Goal: Find contact information: Find contact information

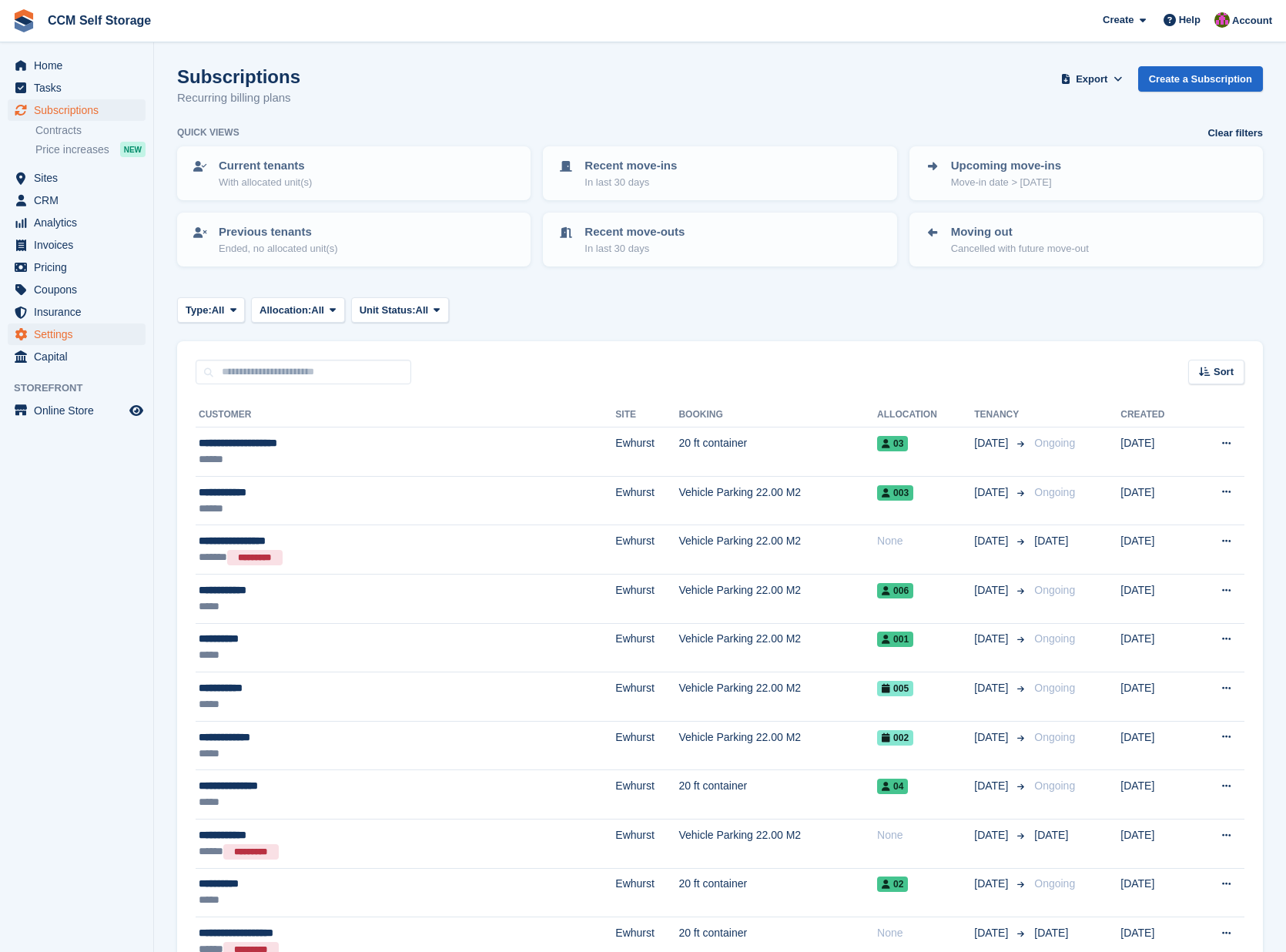
scroll to position [90, 0]
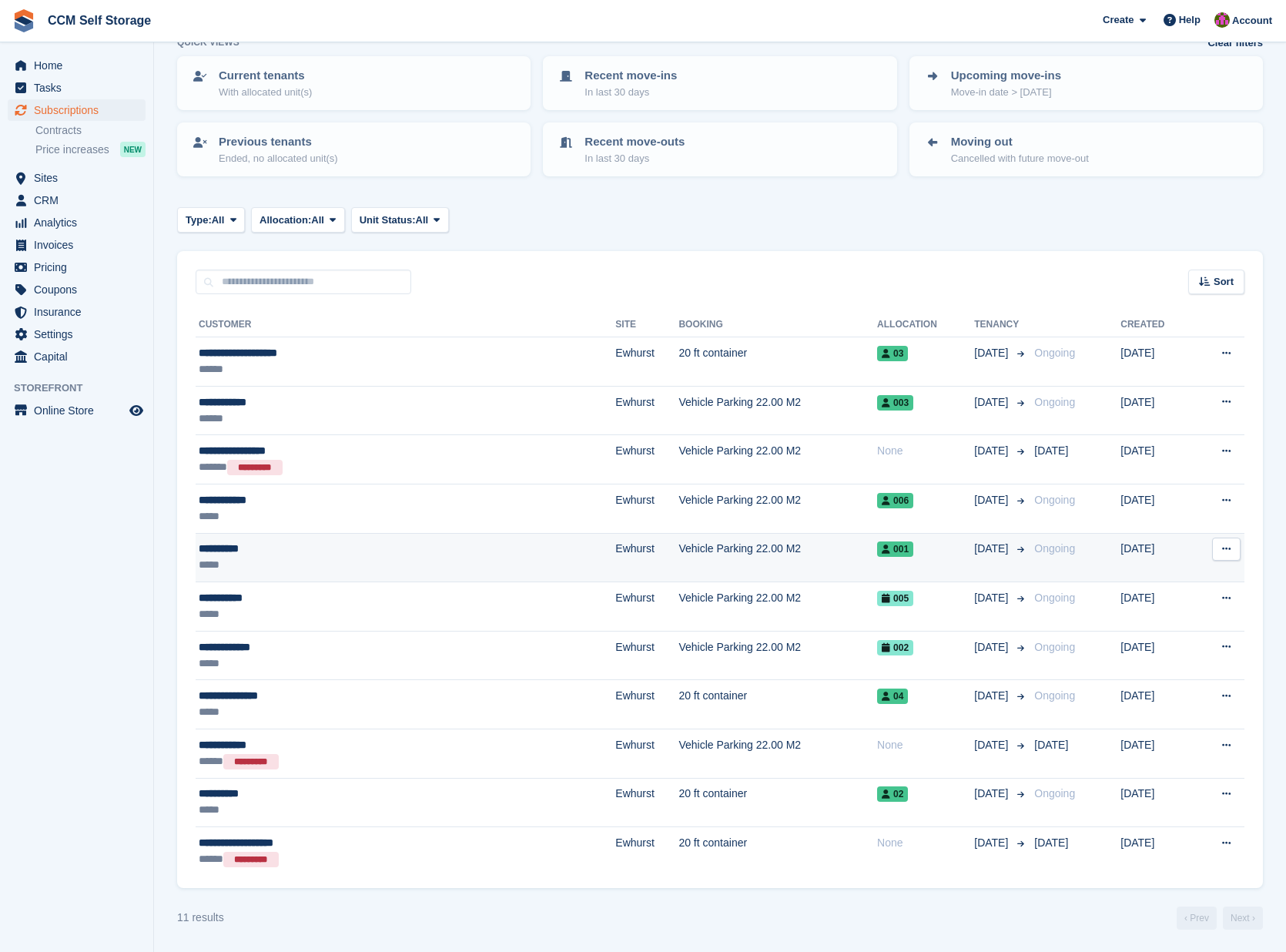
click at [269, 560] on div "*****" at bounding box center [326, 565] width 256 height 16
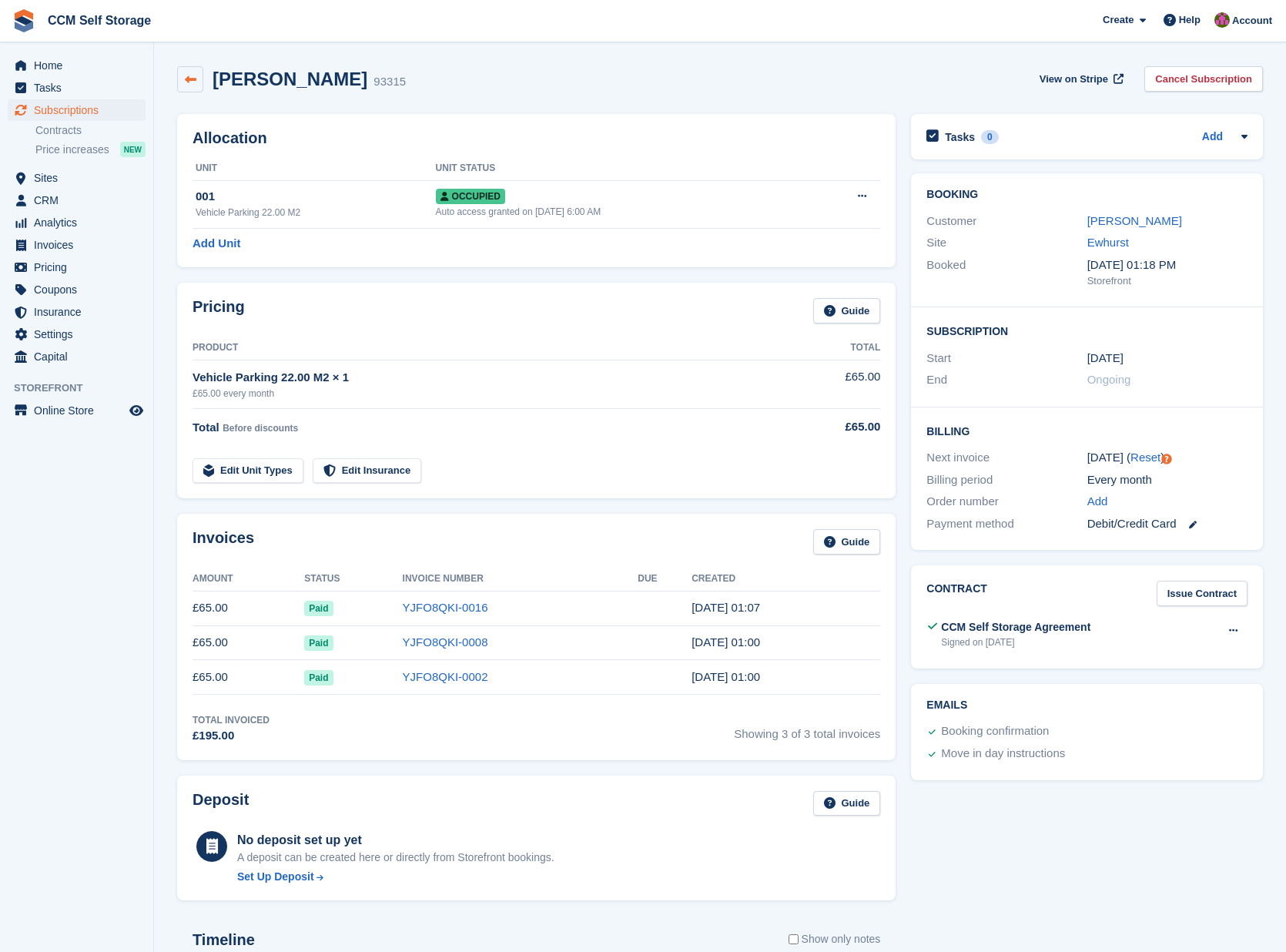
click at [185, 77] on icon at bounding box center [190, 80] width 11 height 11
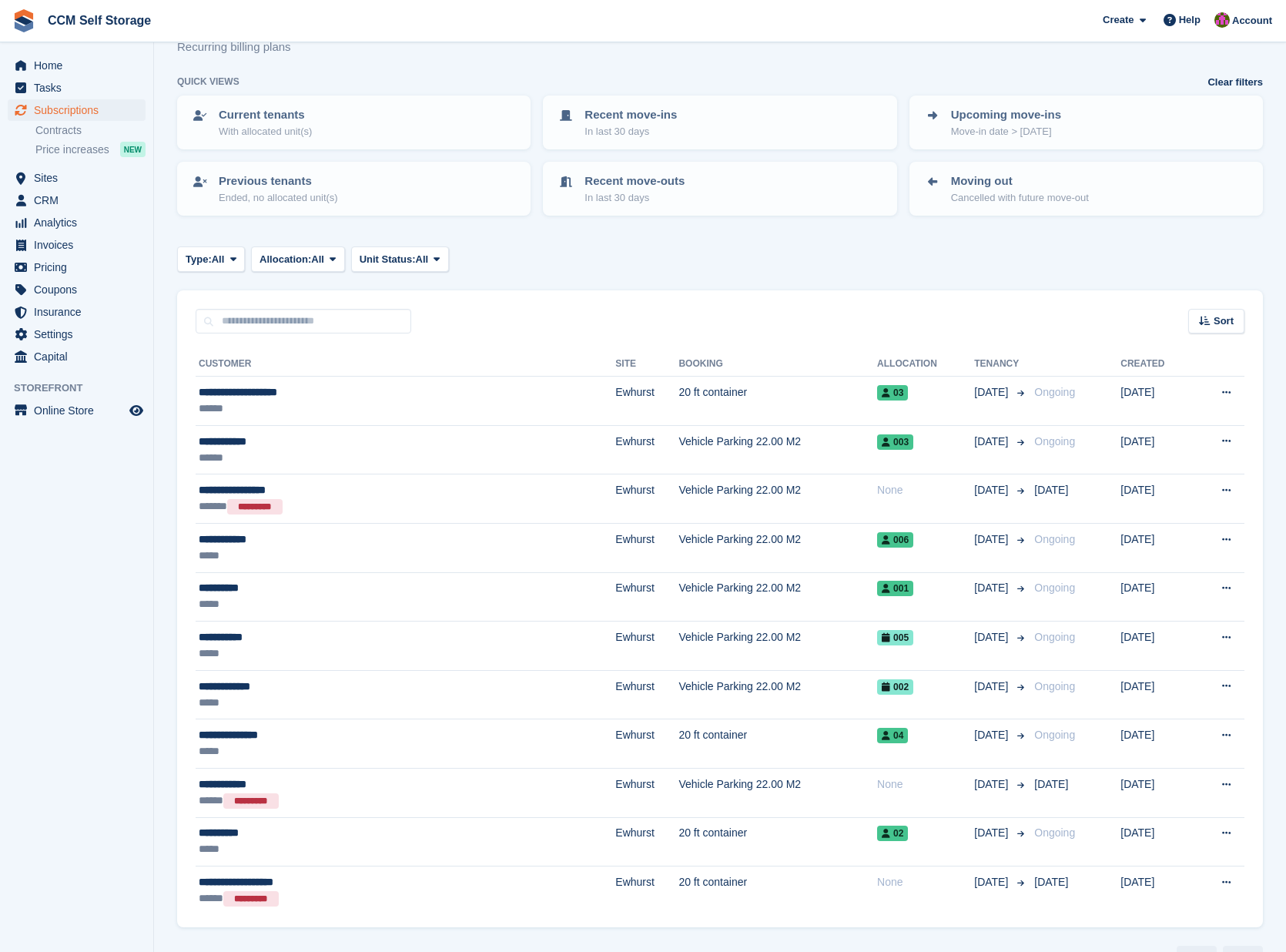
scroll to position [90, 0]
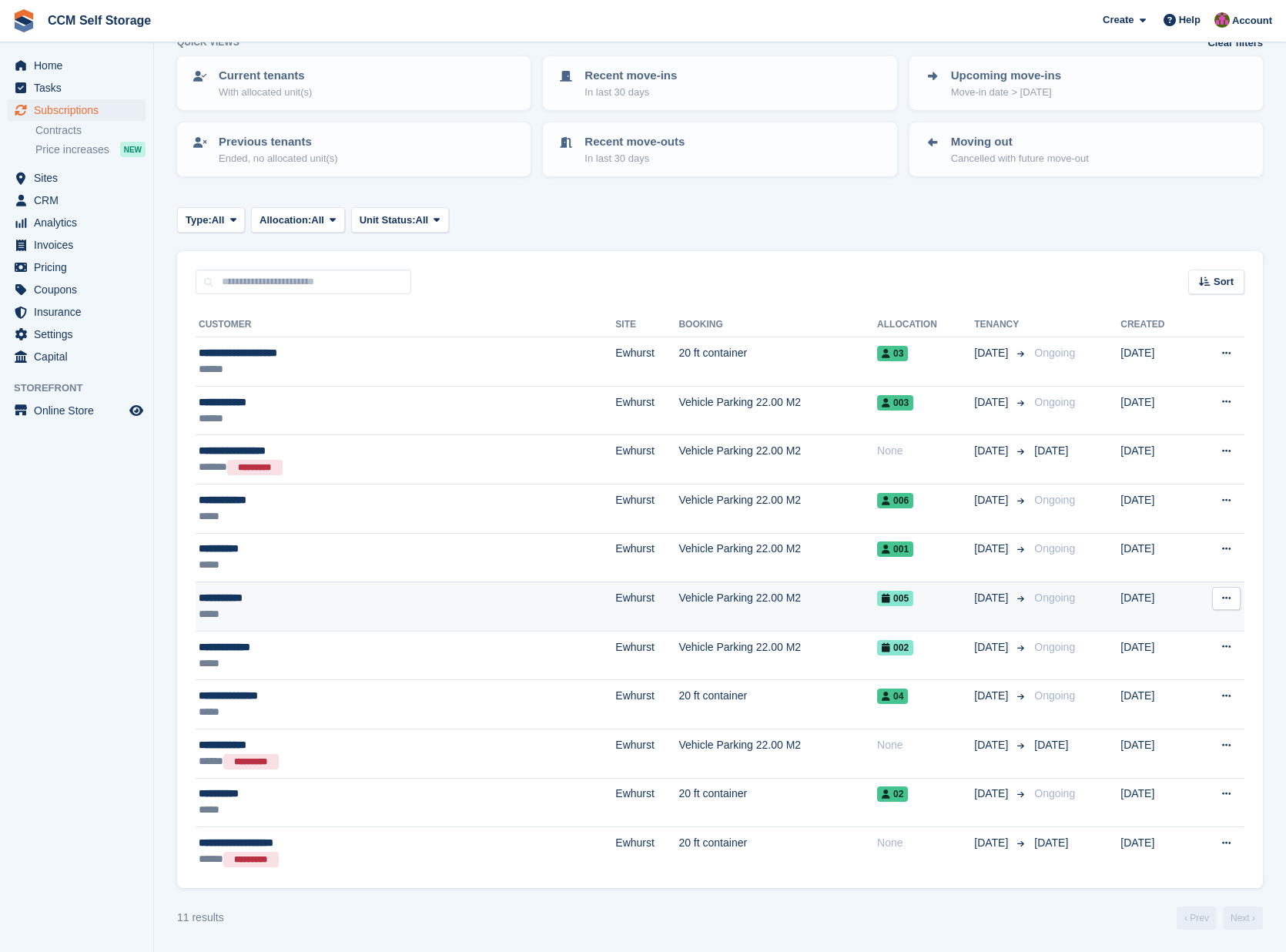
click at [370, 603] on div "**********" at bounding box center [326, 598] width 256 height 16
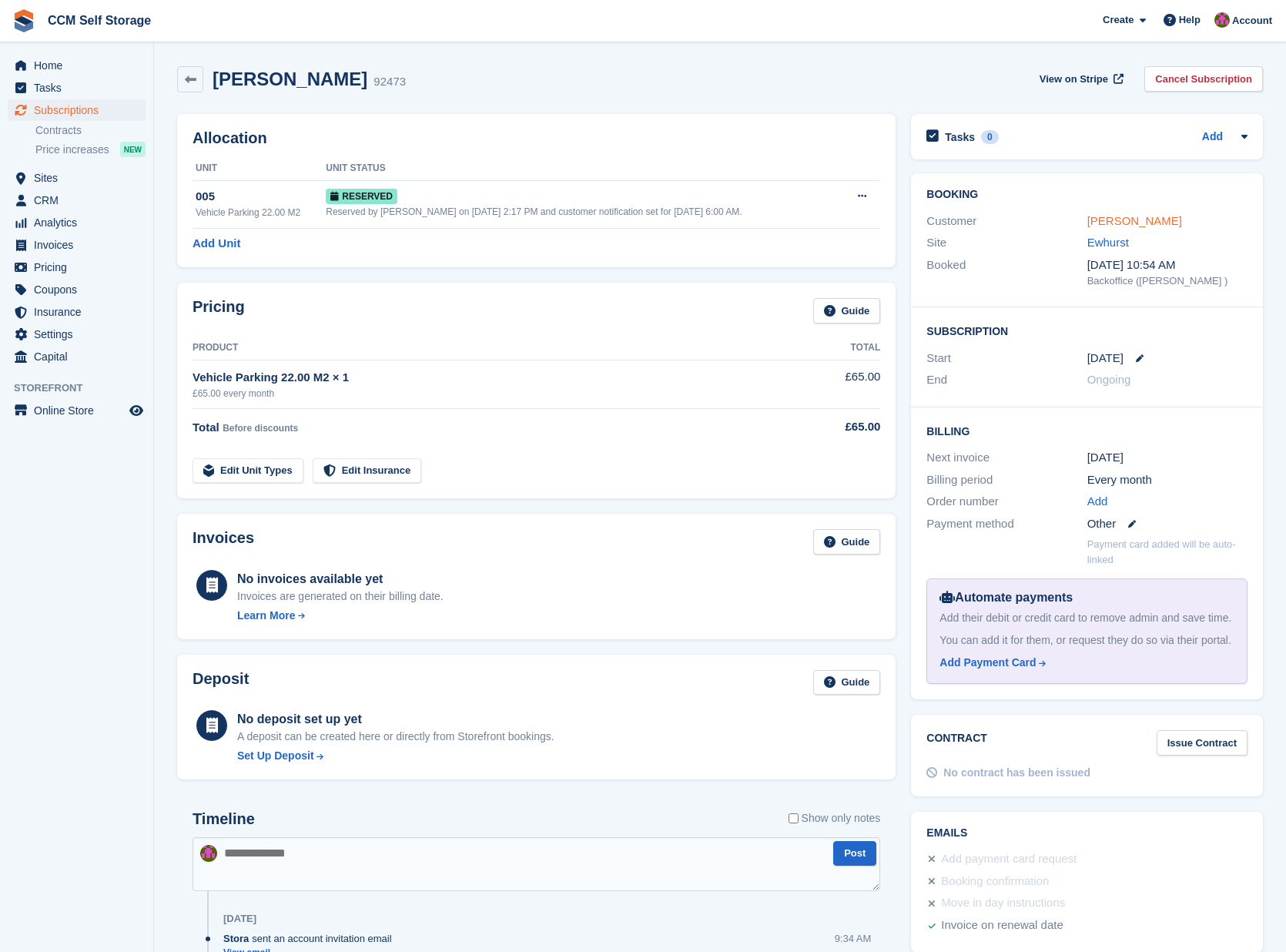
click at [1117, 222] on link "Dave Triska" at bounding box center [1134, 220] width 94 height 13
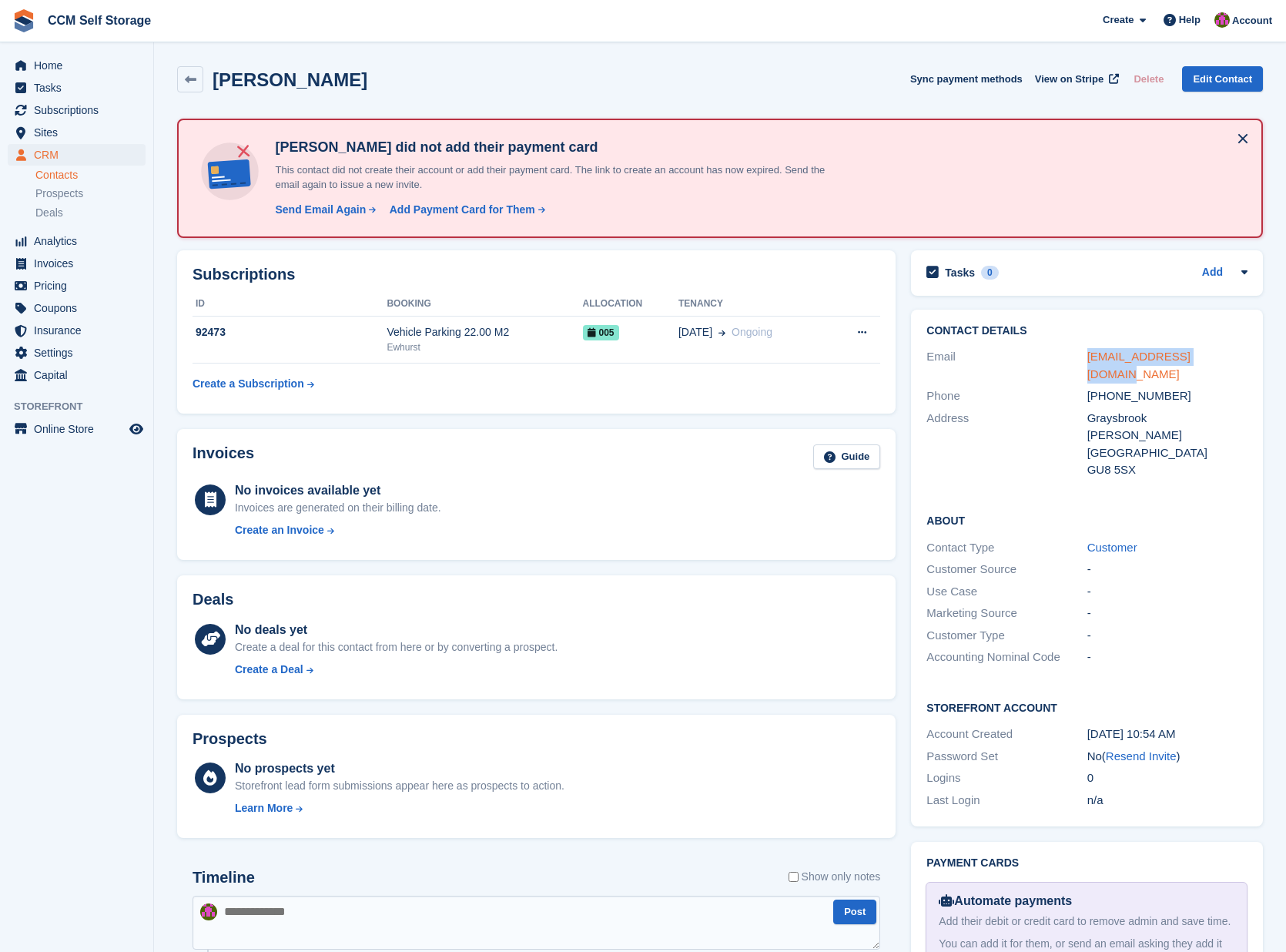
drag, startPoint x: 1075, startPoint y: 360, endPoint x: 1218, endPoint y: 355, distance: 143.1
click at [1218, 355] on div "Email davetriska02@gmail.com" at bounding box center [1087, 365] width 321 height 40
copy div "davetriska02@gmail.com"
click at [190, 79] on icon at bounding box center [190, 80] width 11 height 11
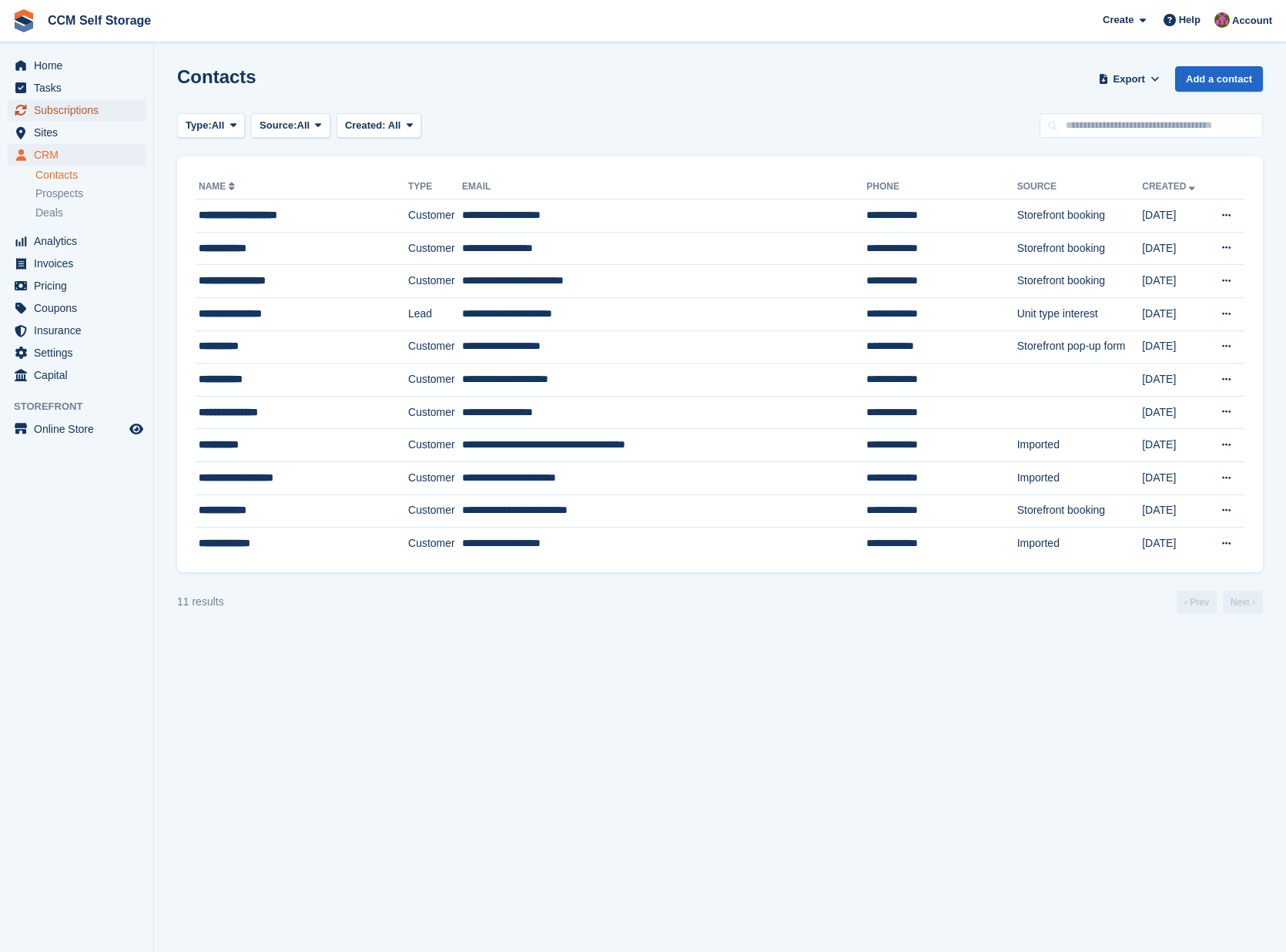
click at [77, 106] on span "Subscriptions" at bounding box center [80, 110] width 93 height 22
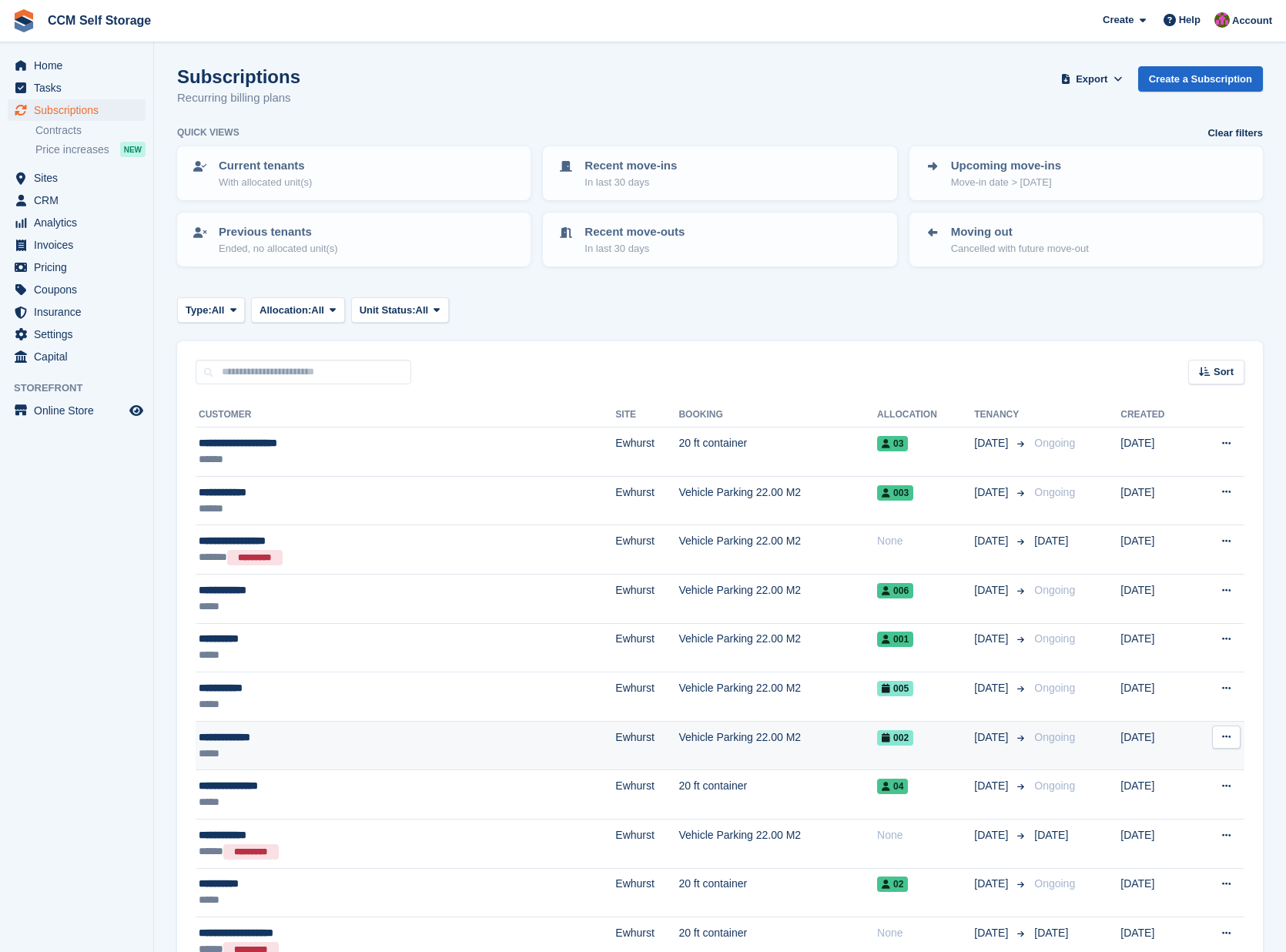
click at [269, 740] on div "**********" at bounding box center [326, 737] width 256 height 16
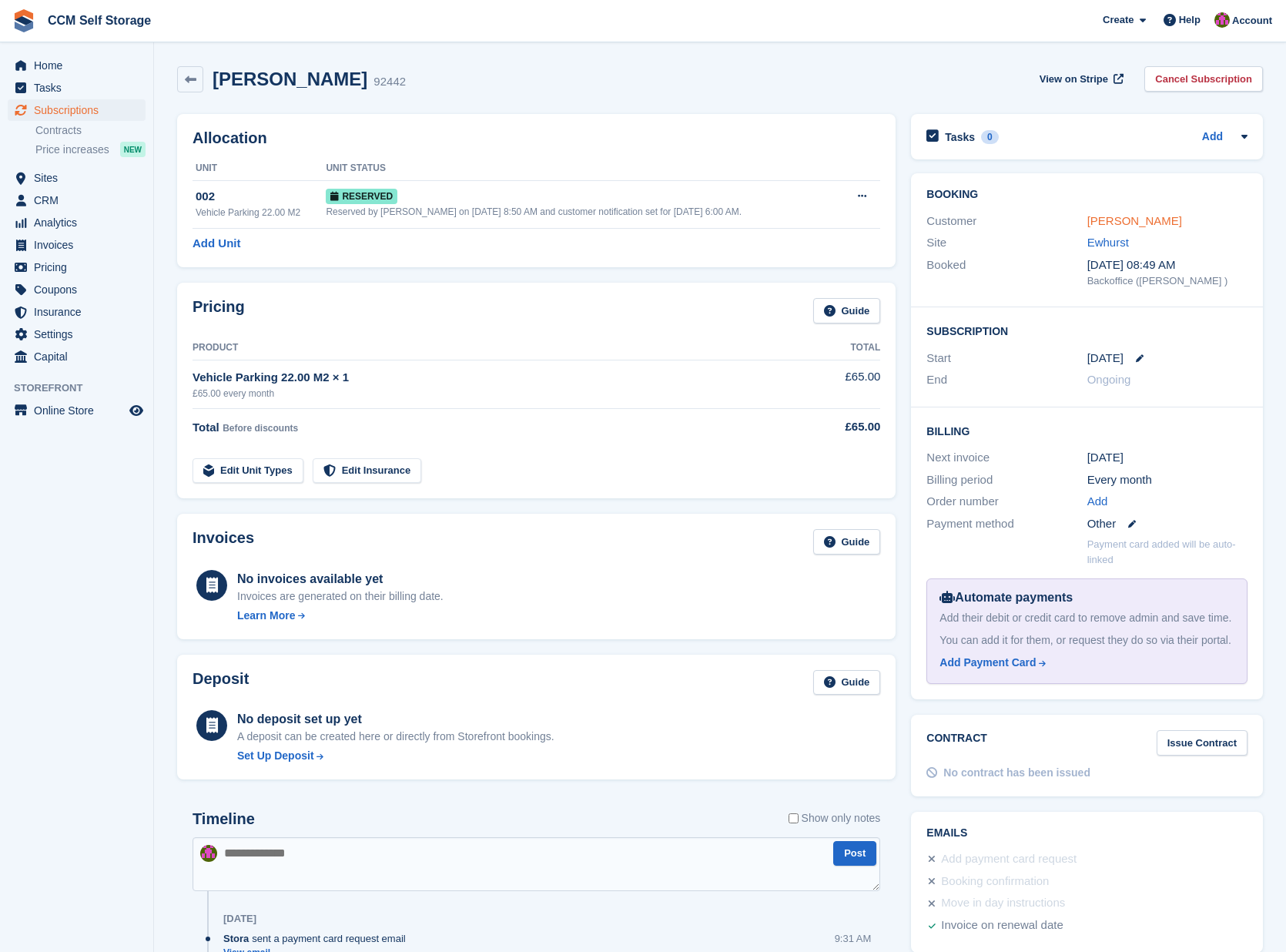
click at [1133, 224] on link "Jonathan Kidd" at bounding box center [1134, 220] width 94 height 13
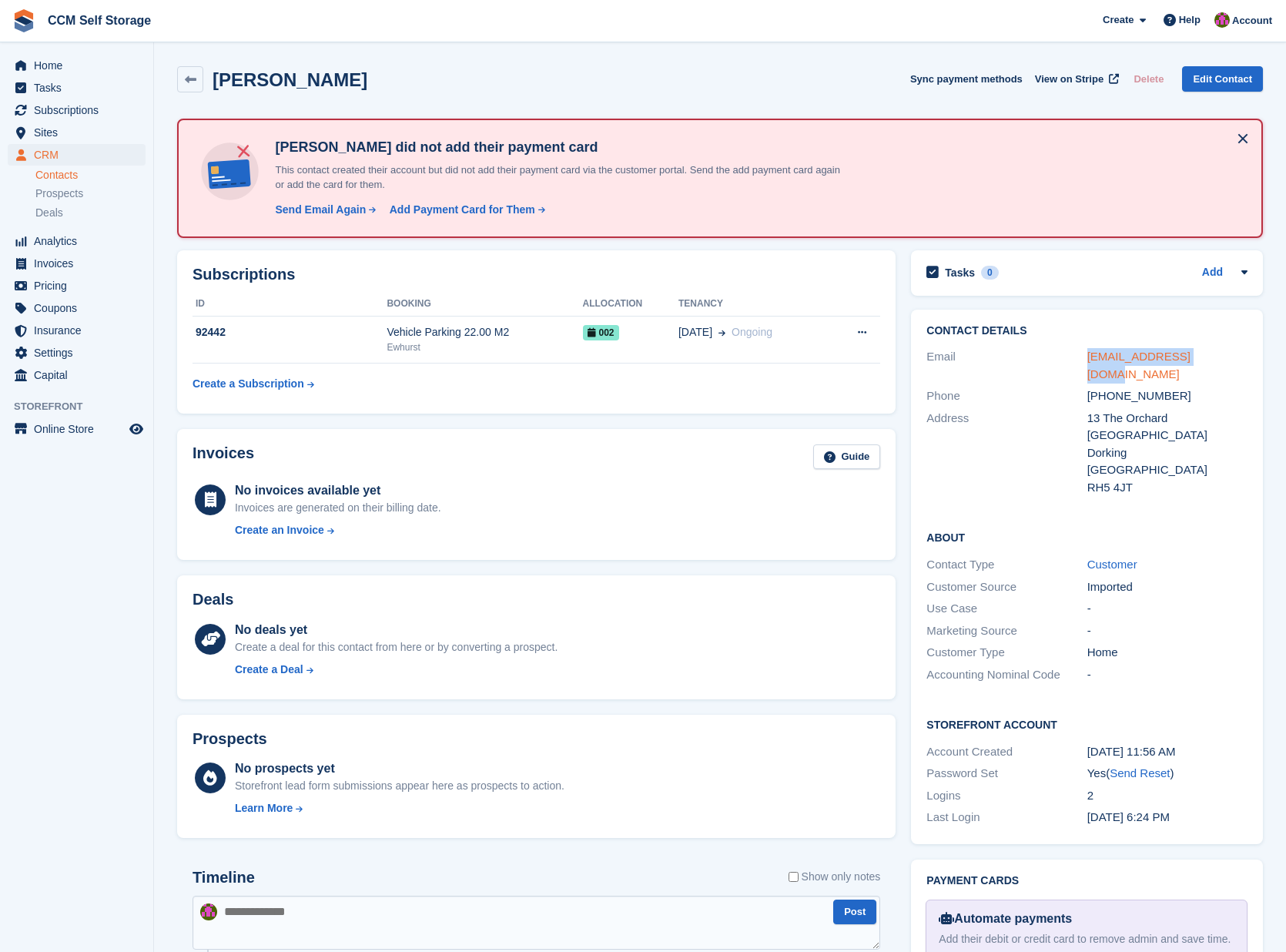
drag, startPoint x: 1074, startPoint y: 361, endPoint x: 1213, endPoint y: 359, distance: 139.0
click at [1213, 359] on div "Email jonathankidd@gmx.com" at bounding box center [1087, 365] width 321 height 40
copy div "jonathankidd@gmx.com"
click at [187, 82] on icon at bounding box center [190, 80] width 11 height 11
